Goal: Task Accomplishment & Management: Use online tool/utility

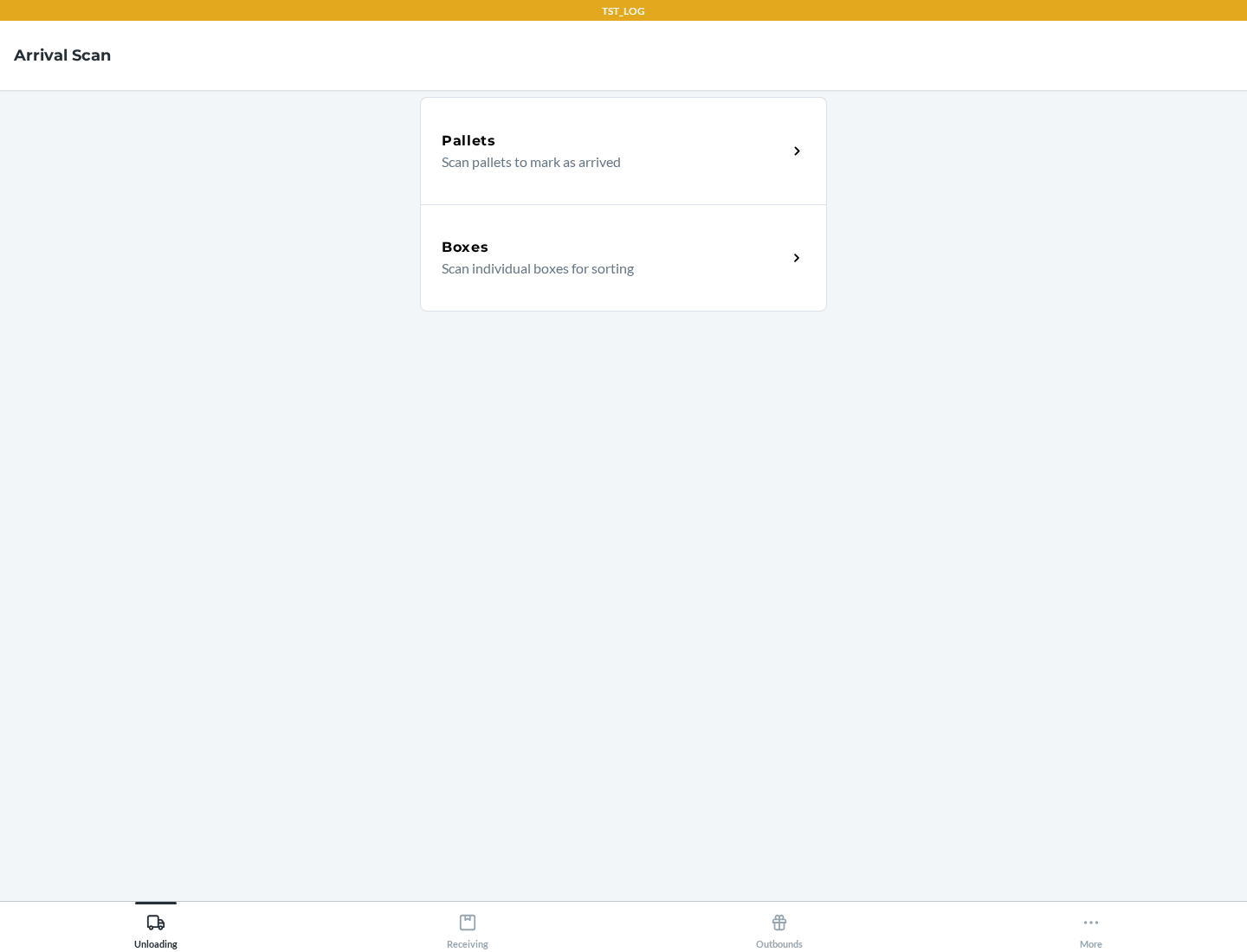
click at [614, 248] on div "Boxes" at bounding box center [614, 248] width 345 height 21
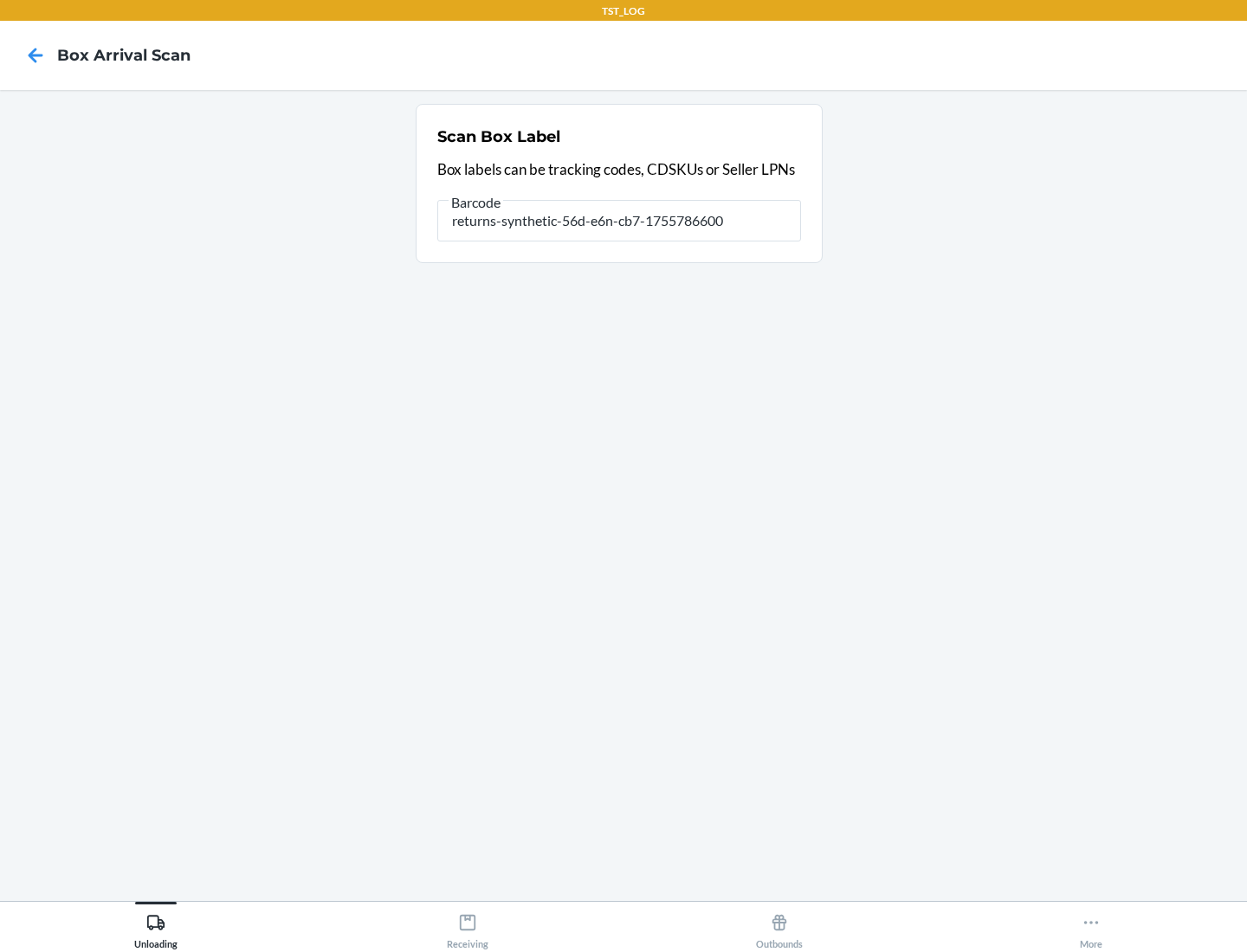
type input "returns-synthetic-56d-e6n-cb7-1755786600"
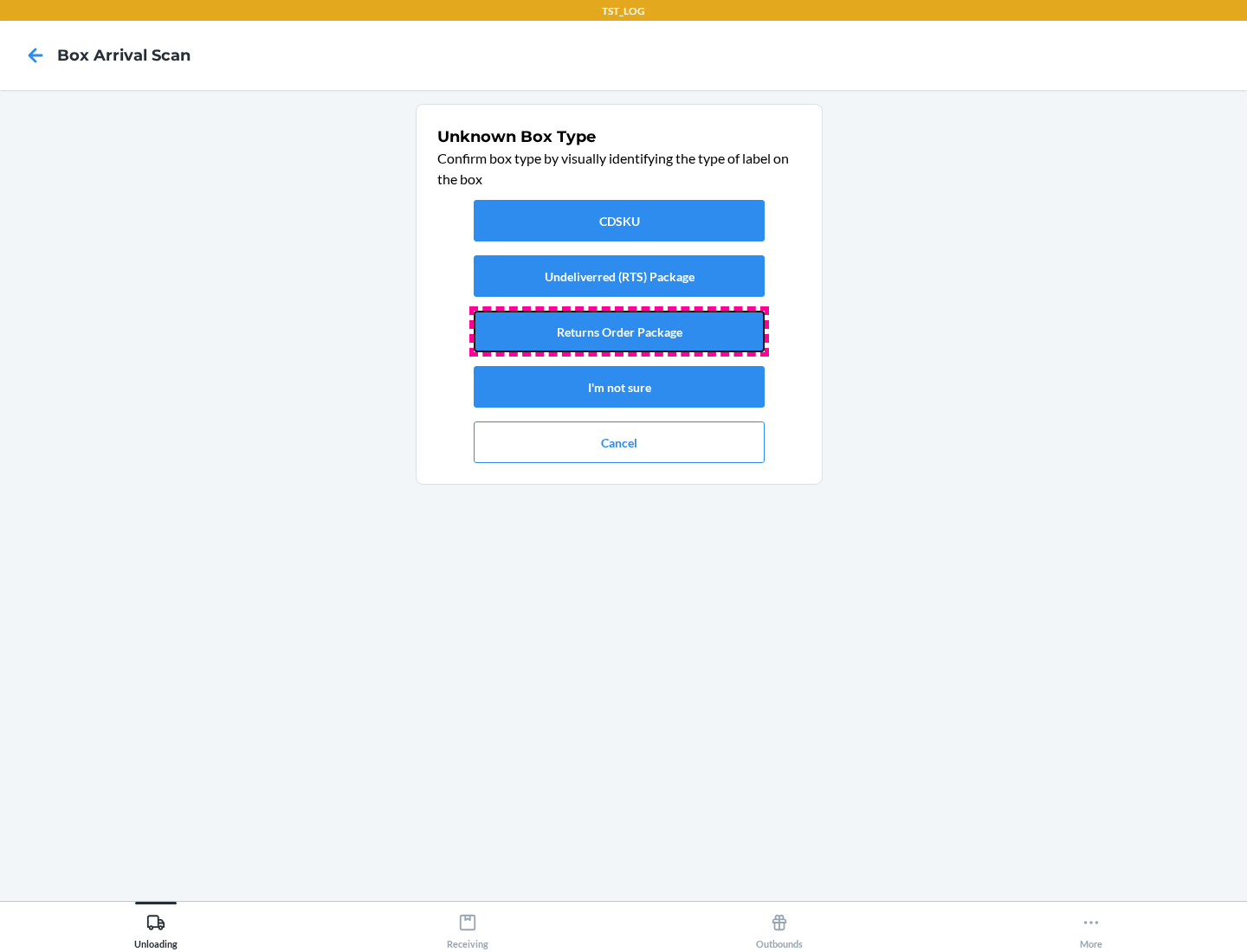
click at [619, 332] on button "Returns Order Package" at bounding box center [619, 331] width 291 height 41
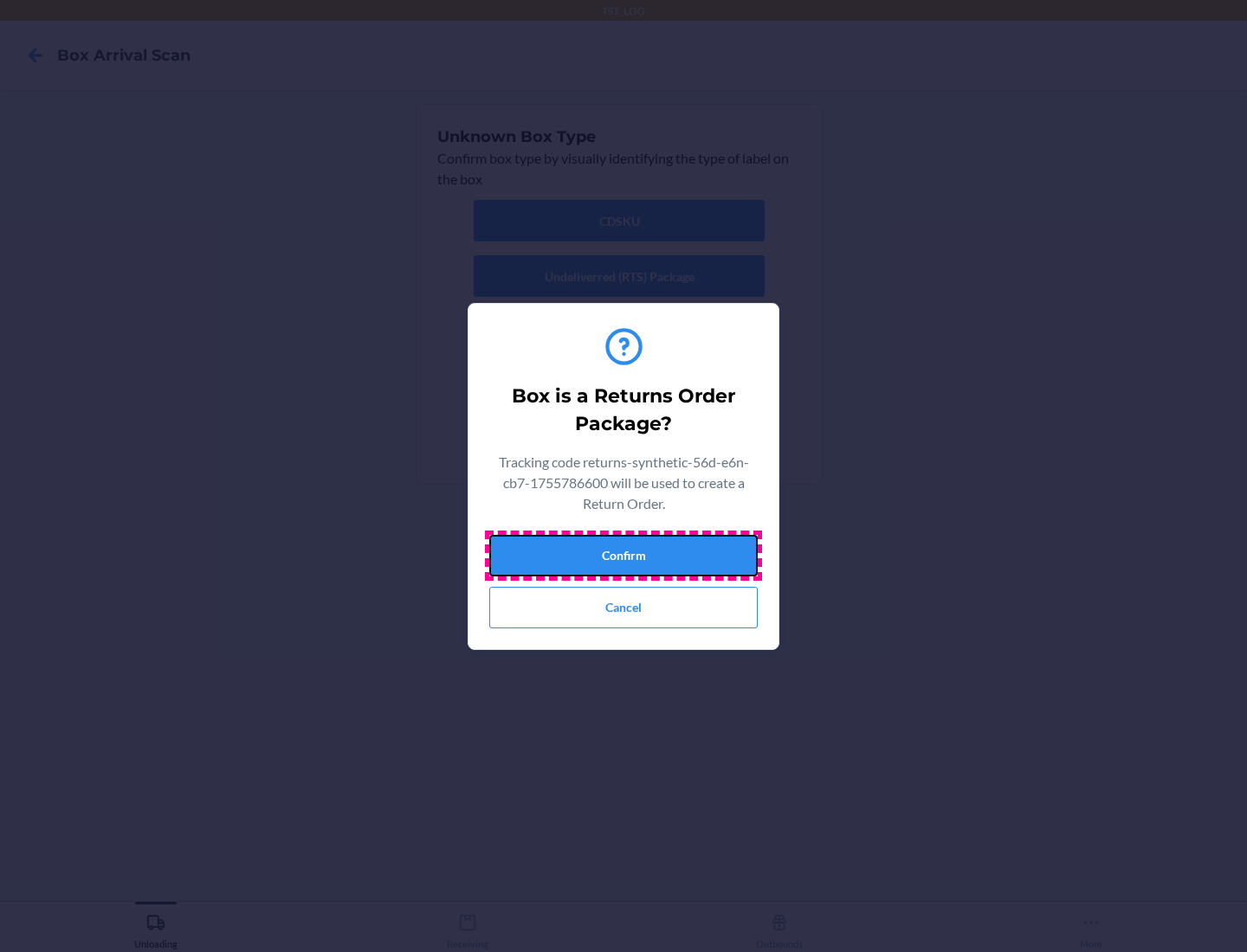
click at [624, 554] on button "Confirm" at bounding box center [623, 554] width 269 height 41
